Goal: Use online tool/utility

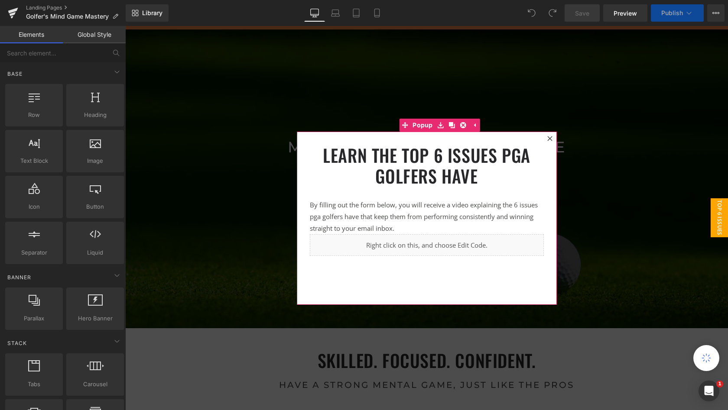
click at [547, 138] on icon at bounding box center [549, 138] width 5 height 5
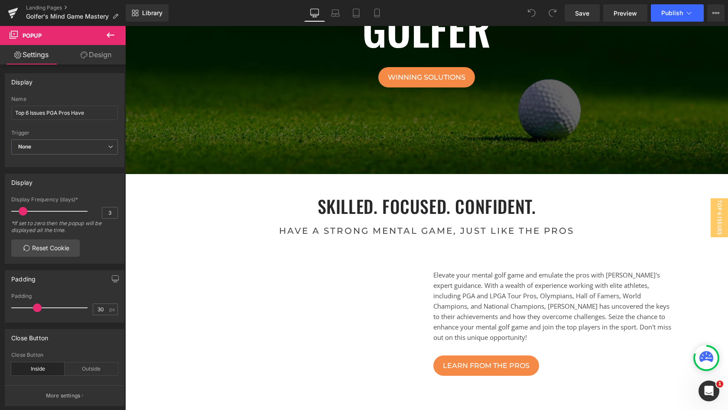
scroll to position [136, 0]
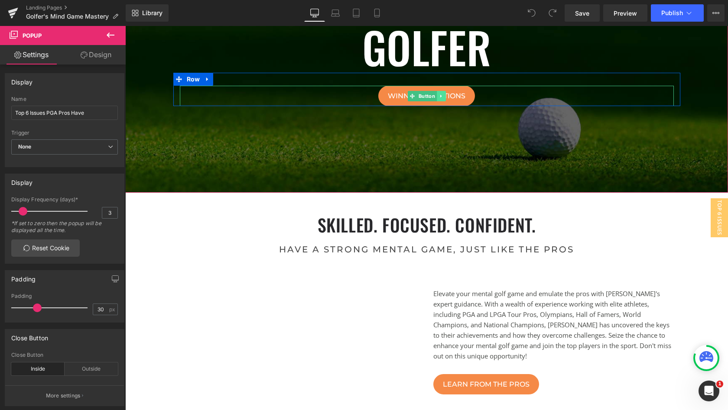
click at [438, 96] on icon at bounding box center [440, 96] width 5 height 5
click at [414, 95] on link "Button" at bounding box center [408, 96] width 29 height 10
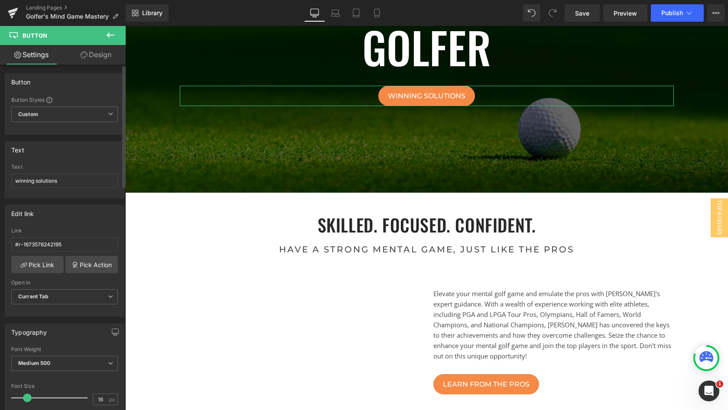
scroll to position [0, 0]
click at [104, 58] on link "Design" at bounding box center [96, 54] width 63 height 19
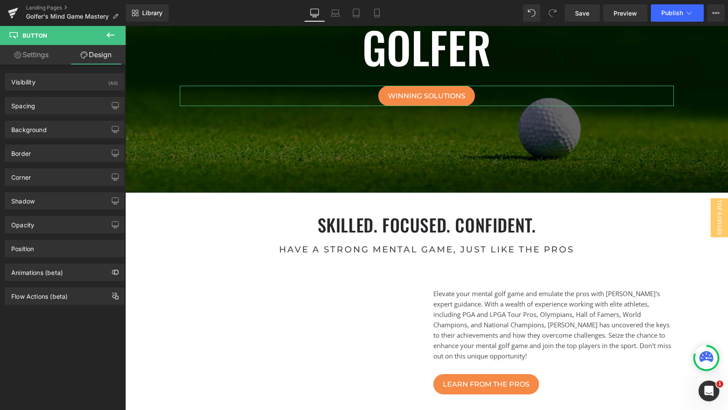
click at [49, 57] on link "Settings" at bounding box center [31, 54] width 63 height 19
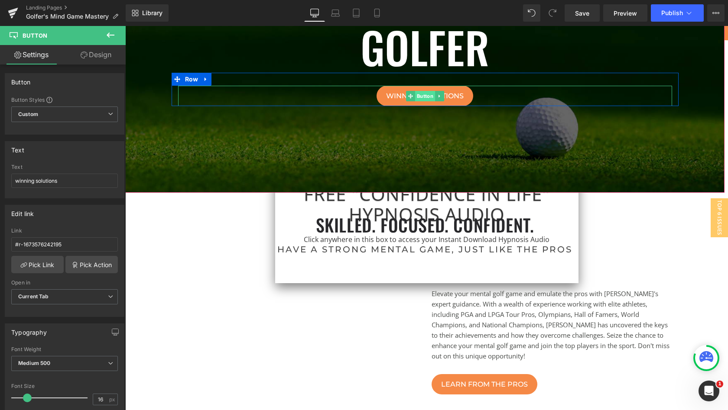
click at [418, 96] on span "Button" at bounding box center [425, 96] width 20 height 10
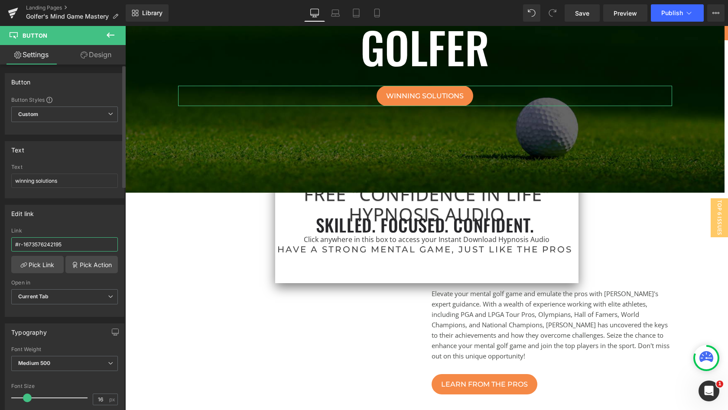
click at [67, 244] on input "#r-1673576242195" at bounding box center [64, 244] width 107 height 14
